Goal: Find specific page/section: Find specific page/section

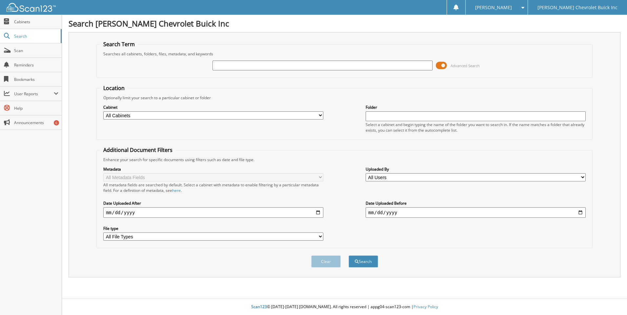
click at [304, 62] on input "text" at bounding box center [322, 66] width 220 height 10
type input "11987"
click at [348, 256] on button "Search" at bounding box center [362, 262] width 29 height 12
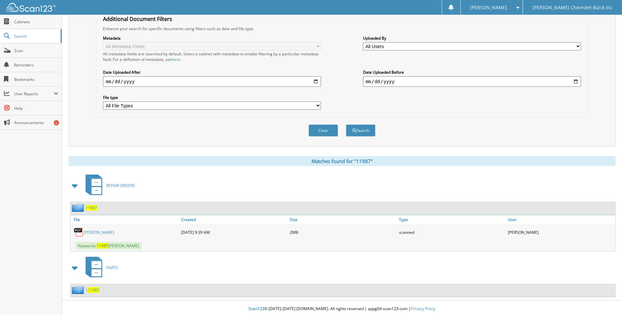
scroll to position [133, 0]
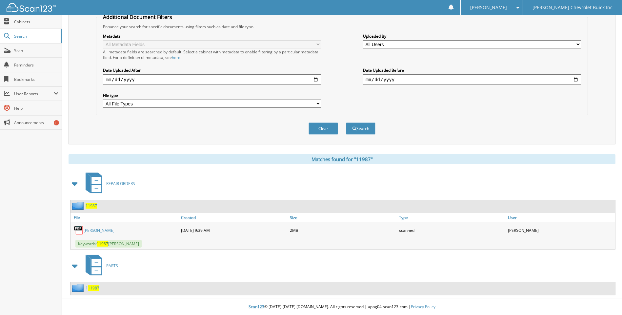
click at [97, 229] on link "[PERSON_NAME]" at bounding box center [99, 231] width 31 height 6
